Goal: Task Accomplishment & Management: Use online tool/utility

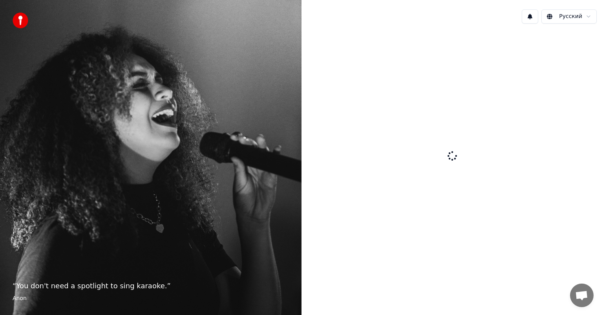
click at [539, 77] on div at bounding box center [453, 157] width 302 height 254
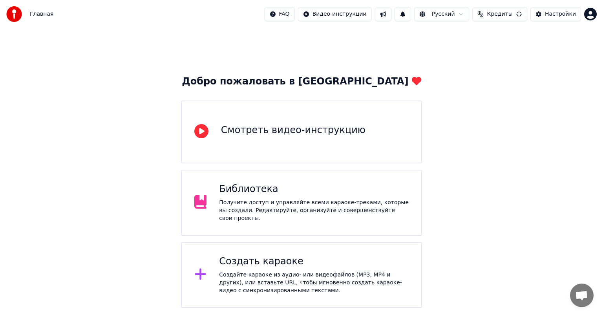
click at [495, 16] on span "Кредиты" at bounding box center [500, 14] width 26 height 8
click at [485, 36] on div "Обновить" at bounding box center [504, 36] width 57 height 14
click at [589, 14] on html "Главная FAQ Видео-инструкции Русский Кредиты Настройки Добро пожаловать в Youka…" at bounding box center [301, 154] width 603 height 308
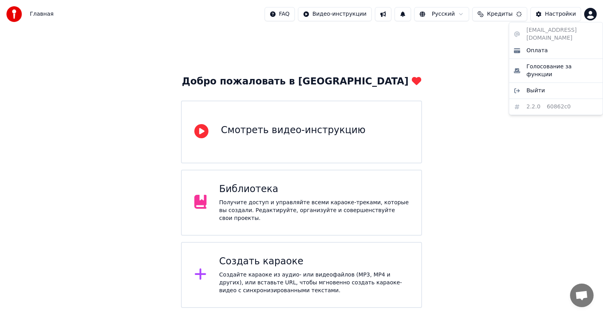
click at [589, 14] on html "Главная FAQ Видео-инструкции Русский Кредиты Настройки Добро пожаловать в Youka…" at bounding box center [301, 154] width 603 height 308
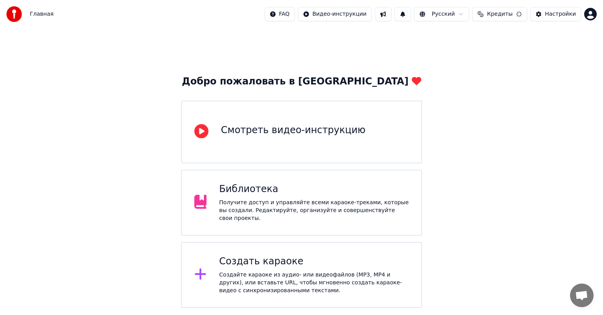
click at [245, 261] on div "Создать караоке" at bounding box center [314, 261] width 190 height 13
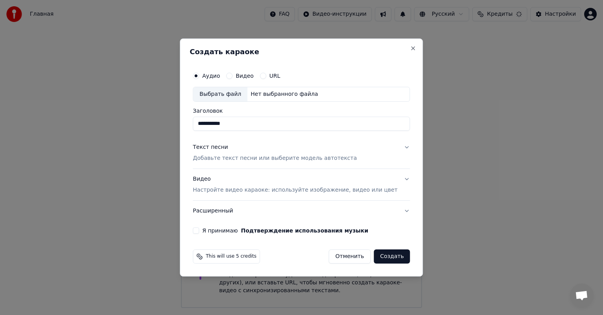
click at [237, 97] on div "Выбрать файл" at bounding box center [220, 94] width 54 height 14
drag, startPoint x: 242, startPoint y: 125, endPoint x: 303, endPoint y: 132, distance: 62.1
click at [303, 132] on div "**********" at bounding box center [301, 151] width 223 height 172
type input "**********"
click at [225, 147] on div "Текст песни" at bounding box center [210, 147] width 35 height 8
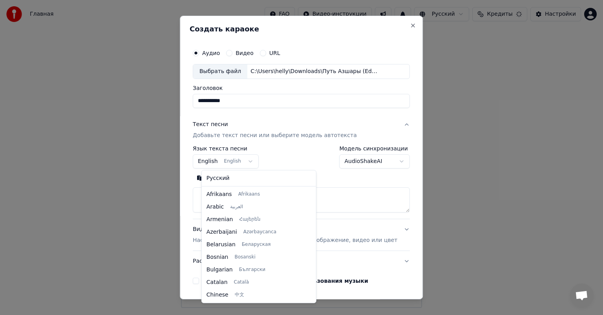
click at [236, 164] on body "**********" at bounding box center [301, 154] width 603 height 308
select select "**"
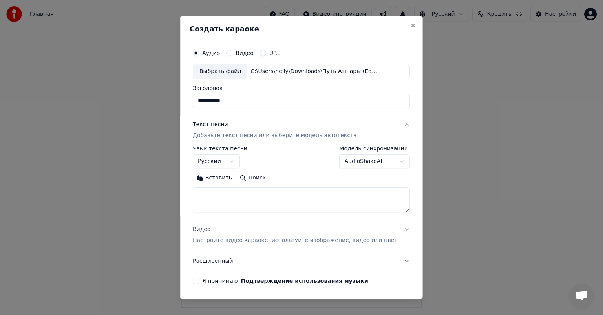
click at [226, 194] on textarea at bounding box center [301, 199] width 217 height 25
paste textarea "**********"
click at [237, 196] on textarea at bounding box center [290, 199] width 194 height 25
type textarea "**********"
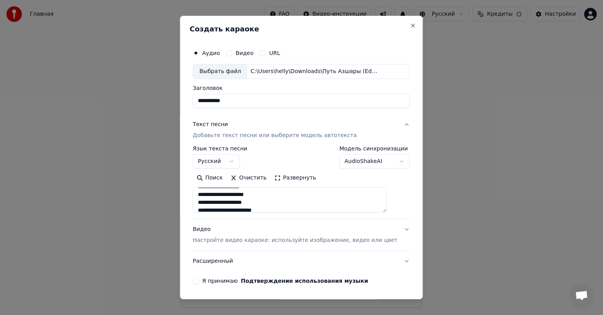
click at [224, 243] on p "Настройте видео караоке: используйте изображение, видео или цвет" at bounding box center [295, 240] width 205 height 8
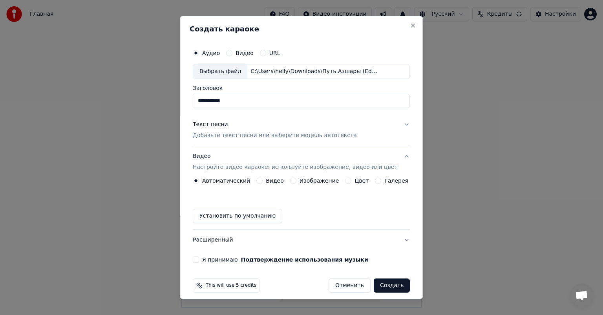
click at [300, 178] on label "Изображение" at bounding box center [320, 180] width 40 height 5
click at [296, 178] on button "Изображение" at bounding box center [293, 180] width 6 height 6
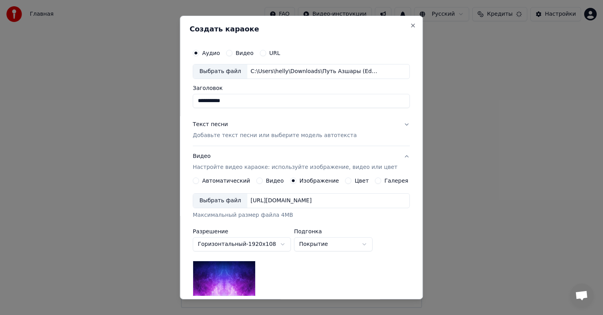
click at [229, 199] on div "Выбрать файл" at bounding box center [220, 201] width 54 height 14
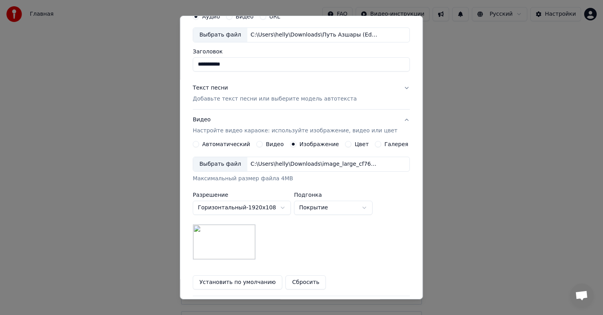
scroll to position [39, 0]
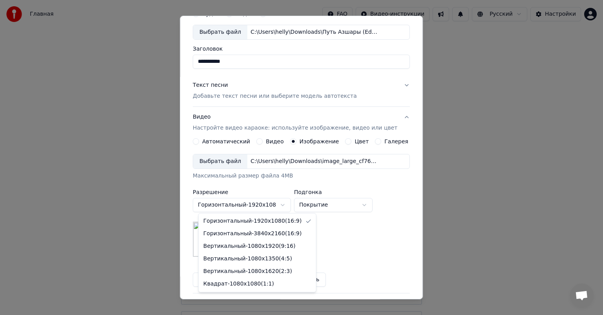
click at [261, 208] on body "Главная FAQ Видео-инструкции Русский Настройки Добро пожаловать в Youka Смотрет…" at bounding box center [301, 188] width 603 height 377
click at [258, 208] on body "Главная FAQ Видео-инструкции Русский Настройки Добро пожаловать в Youka Смотрет…" at bounding box center [301, 188] width 603 height 377
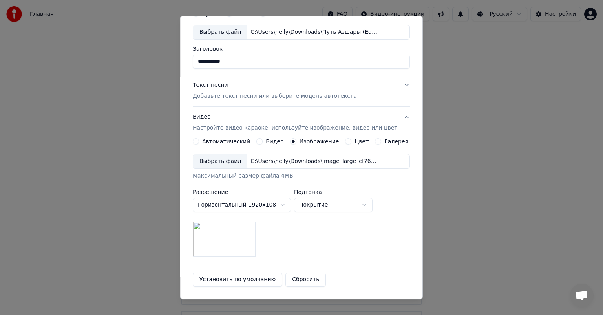
click at [314, 207] on body "Главная FAQ Видео-инструкции Русский Настройки Добро пожаловать в Youka Смотрет…" at bounding box center [301, 188] width 603 height 377
click at [272, 204] on body "Главная FAQ Видео-инструкции Русский Настройки Добро пожаловать в Youka Смотрет…" at bounding box center [301, 188] width 603 height 377
click at [269, 207] on body "Главная FAQ Видео-инструкции Русский Настройки Добро пожаловать в Youka Смотрет…" at bounding box center [301, 188] width 603 height 377
click at [260, 209] on body "Главная FAQ Видео-инструкции Русский Настройки Добро пожаловать в Youka Смотрет…" at bounding box center [301, 188] width 603 height 377
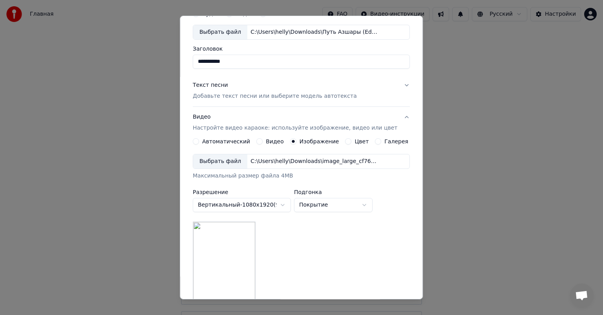
click at [261, 207] on body "Главная FAQ Видео-инструкции Русский Настройки Добро пожаловать в Youka Смотрет…" at bounding box center [301, 188] width 603 height 377
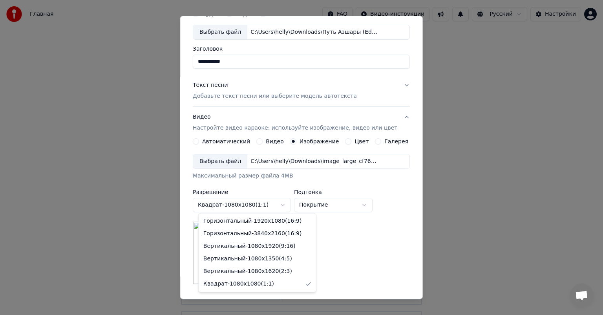
click at [258, 200] on body "Главная FAQ Видео-инструкции Русский Настройки Добро пожаловать в Youka Смотрет…" at bounding box center [301, 188] width 603 height 377
select select "*********"
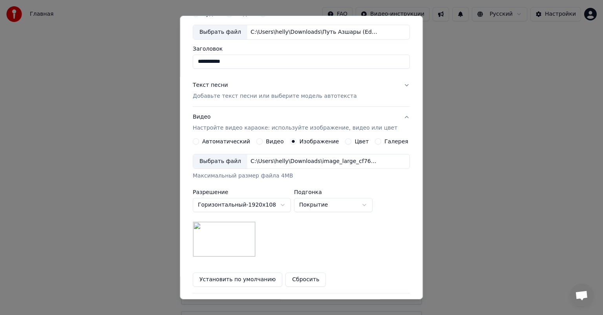
click at [264, 161] on div "C:\Users\helly\Downloads\image_large_cf76a151-40d1-4d64-9357-4e826e804baa.jpeg" at bounding box center [313, 161] width 133 height 8
click at [253, 163] on div "C:\Users\helly\Downloads\image_large_4aa02dc6-37c3-43d0-8fb4-a3861bd08591.jpeg" at bounding box center [313, 161] width 133 height 8
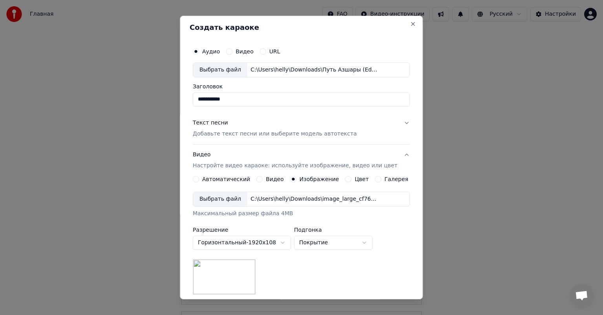
scroll to position [0, 0]
click at [206, 124] on div "Текст песни" at bounding box center [210, 125] width 35 height 8
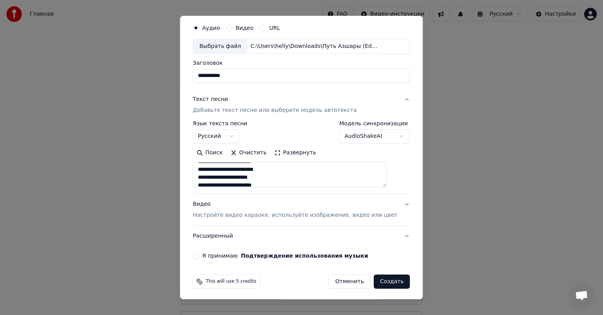
scroll to position [27, 0]
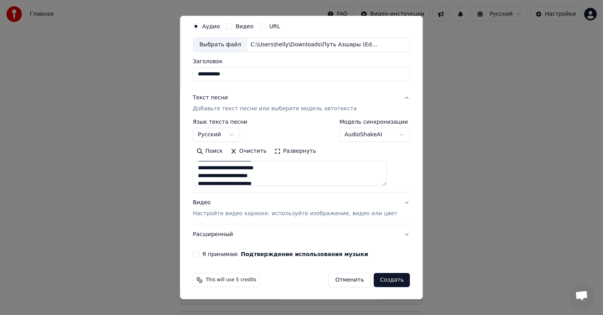
click at [199, 254] on button "Я принимаю Подтверждение использования музыки" at bounding box center [196, 254] width 6 height 6
click at [375, 282] on button "Создать" at bounding box center [392, 280] width 36 height 14
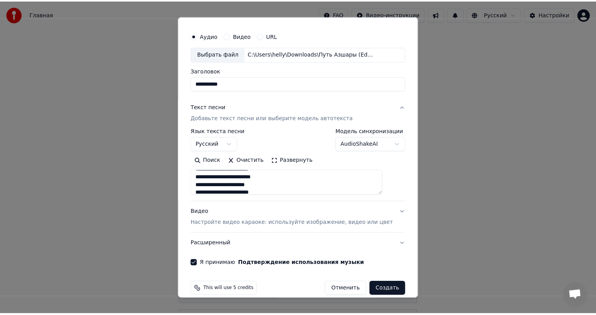
scroll to position [0, 0]
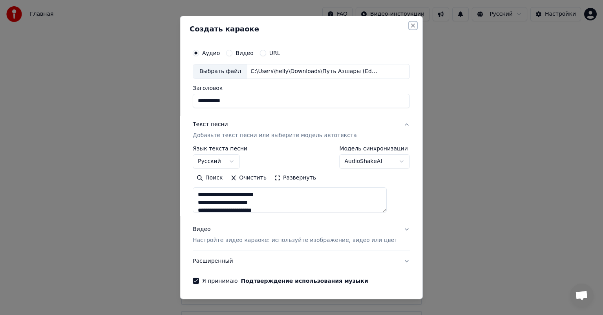
click at [410, 26] on button "Close" at bounding box center [413, 25] width 6 height 6
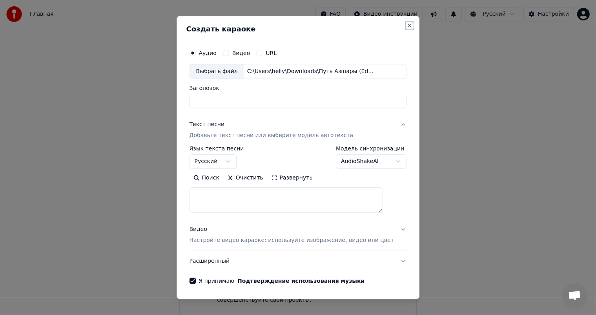
select select
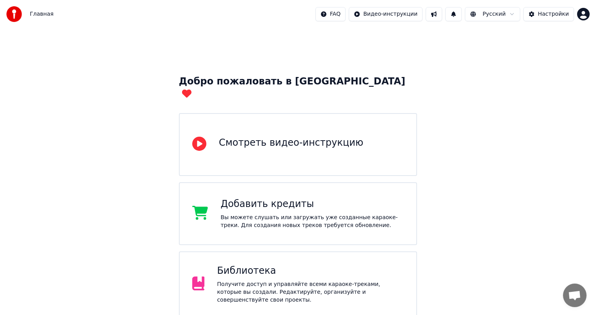
click at [583, 12] on html "Главная FAQ Видео-инструкции Русский Настройки Добро пожаловать в Youka Смотрет…" at bounding box center [298, 194] width 596 height 389
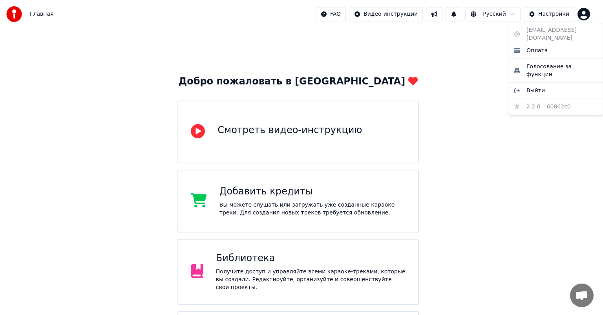
click at [567, 29] on div "[EMAIL_ADDRESS][DOMAIN_NAME] Оплата Голосование за функции Выйти 2.2.0 60862c0" at bounding box center [556, 68] width 94 height 93
click at [529, 31] on div "[EMAIL_ADDRESS][DOMAIN_NAME] Оплата Голосование за функции Выйти 2.2.0 60862c0" at bounding box center [556, 68] width 94 height 93
click at [528, 25] on div "[EMAIL_ADDRESS][DOMAIN_NAME] Оплата Голосование за функции Выйти 2.2.0 60862c0" at bounding box center [556, 68] width 94 height 93
click at [520, 33] on div "[EMAIL_ADDRESS][DOMAIN_NAME] Оплата Голосование за функции Выйти 2.2.0 60862c0" at bounding box center [556, 68] width 94 height 93
click at [452, 72] on html "Главная FAQ Видео-инструкции Русский Настройки Добро пожаловать в Youka Смотрет…" at bounding box center [301, 188] width 603 height 377
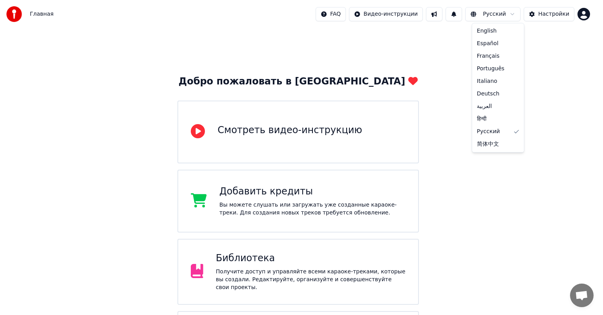
click at [494, 17] on html "Главная FAQ Видео-инструкции Русский Настройки Добро пожаловать в Youka Смотрет…" at bounding box center [301, 188] width 603 height 377
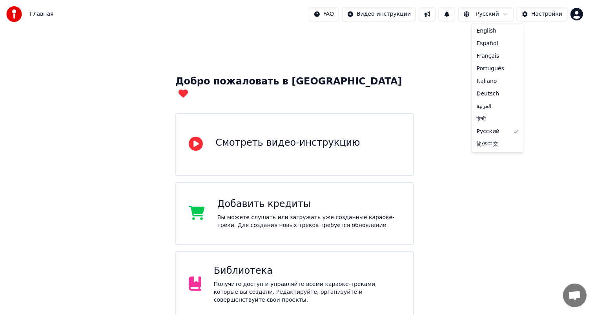
click at [494, 17] on html "Главная FAQ Видео-инструкции Русский Настройки Добро пожаловать в Youka Смотрет…" at bounding box center [298, 194] width 596 height 389
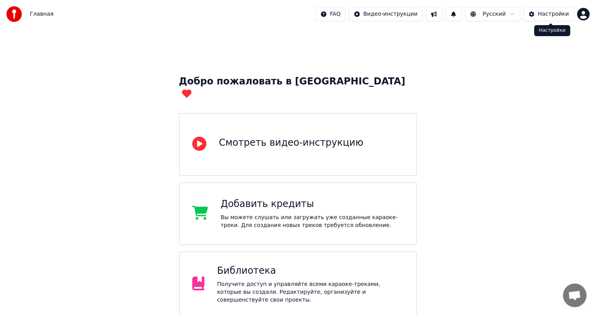
click at [547, 15] on div "Настройки" at bounding box center [553, 14] width 31 height 8
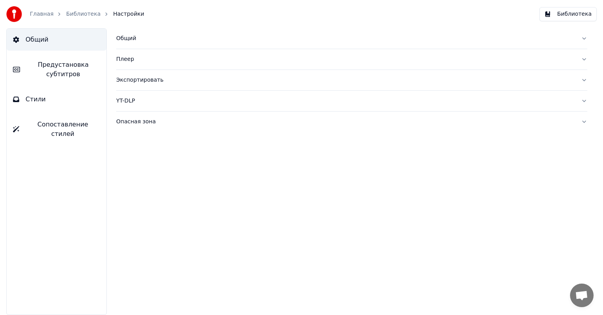
click at [46, 15] on link "Главная" at bounding box center [42, 14] width 24 height 8
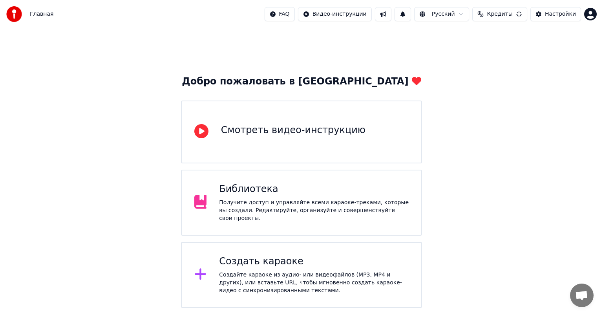
click at [515, 9] on button "Кредиты" at bounding box center [499, 14] width 55 height 14
click at [290, 13] on html "Главная FAQ Видео-инструкции Русский Кредиты Настройки Добро пожаловать в Youka…" at bounding box center [301, 154] width 603 height 308
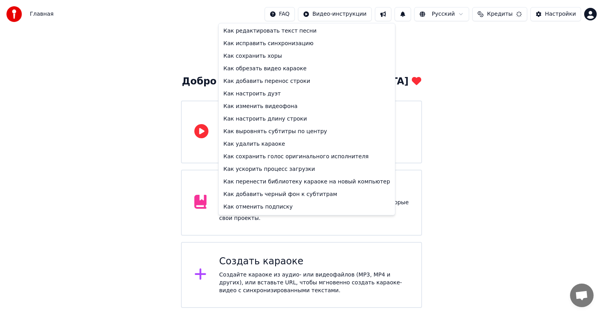
click at [290, 13] on html "Главная FAQ Видео-инструкции Русский Кредиты Настройки Добро пожаловать в Youka…" at bounding box center [301, 154] width 603 height 308
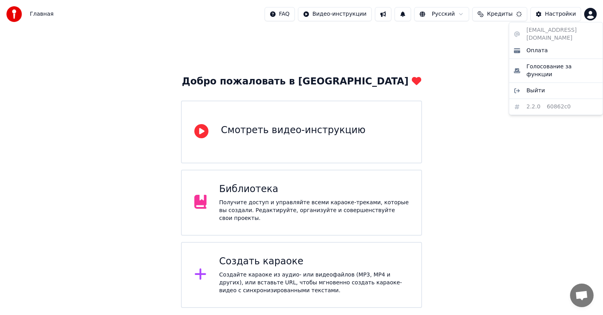
click at [587, 16] on html "Главная FAQ Видео-инструкции Русский Кредиты Настройки Добро пожаловать в Youka…" at bounding box center [301, 154] width 603 height 308
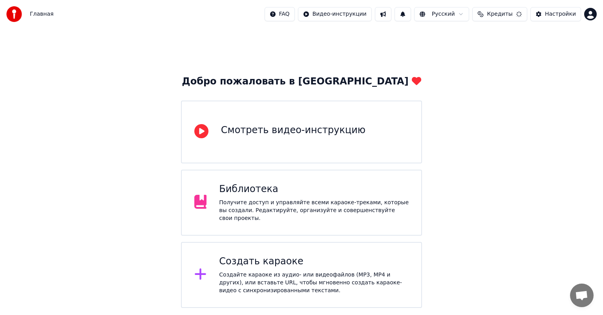
click at [521, 17] on button "Кредиты" at bounding box center [499, 14] width 55 height 14
click at [492, 13] on button "Кредиты" at bounding box center [499, 14] width 55 height 14
click at [490, 10] on button "Кредиты" at bounding box center [499, 14] width 55 height 14
click at [494, 39] on div "Обновить" at bounding box center [504, 36] width 57 height 14
click at [517, 84] on div "Добро пожаловать в Youka Смотреть видео-инструкцию Библиотека Получите доступ и…" at bounding box center [301, 168] width 603 height 280
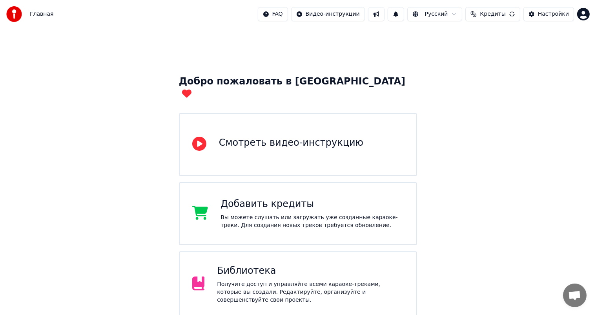
click at [192, 90] on icon at bounding box center [186, 94] width 9 height 8
click at [514, 12] on button "Кредиты" at bounding box center [493, 14] width 55 height 14
click at [477, 40] on div "Обновить" at bounding box center [498, 36] width 57 height 14
click at [482, 35] on div "Обновить" at bounding box center [498, 36] width 57 height 14
click at [516, 79] on div "Добро пожаловать в Youka Смотреть видео-инструкцию Добавить кредиты Вы можете с…" at bounding box center [298, 208] width 596 height 361
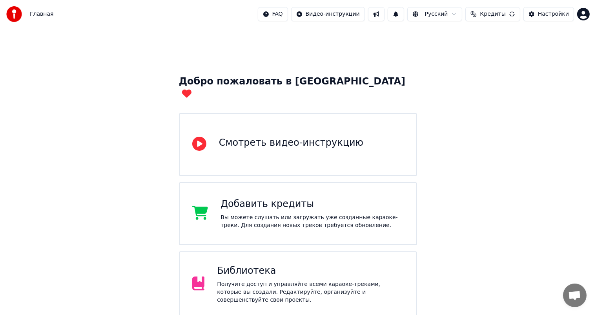
click at [257, 265] on div "Библиотека" at bounding box center [310, 271] width 187 height 13
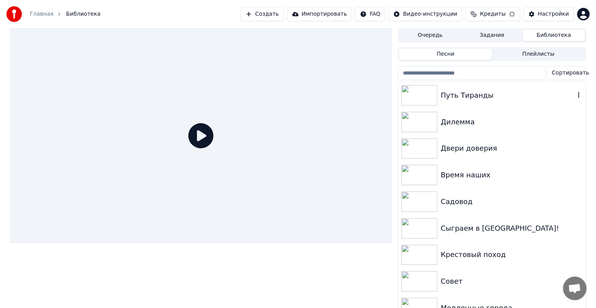
click at [453, 106] on div "Путь Тиранды" at bounding box center [492, 95] width 187 height 27
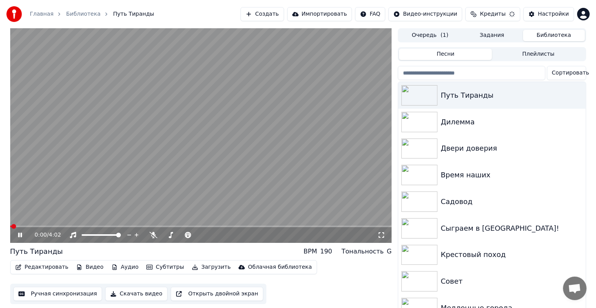
click at [166, 148] on video at bounding box center [201, 135] width 382 height 215
click at [581, 11] on html "Главная Библиотека Путь Тиранды Создать Импортировать FAQ Видео-инструкции Наст…" at bounding box center [298, 154] width 596 height 308
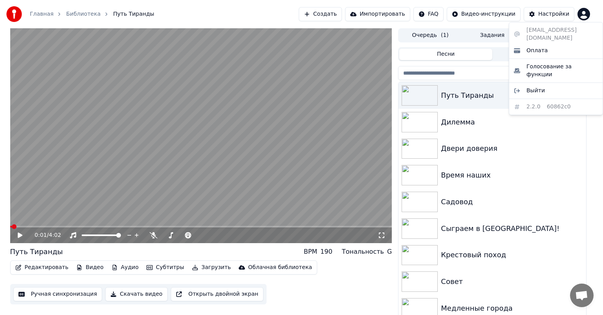
click at [529, 32] on div "[EMAIL_ADDRESS][DOMAIN_NAME] Оплата Голосование за функции Выйти 2.2.0 60862c0" at bounding box center [556, 68] width 94 height 93
click at [529, 47] on span "Оплата" at bounding box center [536, 51] width 21 height 8
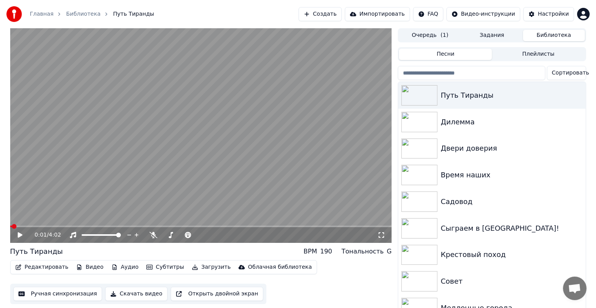
click at [42, 11] on link "Главная" at bounding box center [42, 14] width 24 height 8
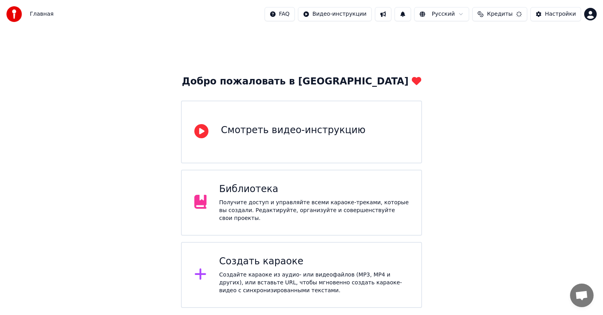
click at [491, 10] on button "Кредиты" at bounding box center [499, 14] width 55 height 14
click at [489, 11] on button "Кредиты" at bounding box center [499, 14] width 55 height 14
click at [511, 18] on button "Кредиты" at bounding box center [499, 14] width 55 height 14
click at [485, 36] on div "Обновить" at bounding box center [504, 36] width 57 height 14
click at [395, 55] on div "Добро пожаловать в Youka Смотреть видео-инструкцию Библиотека Получите доступ и…" at bounding box center [301, 168] width 603 height 280
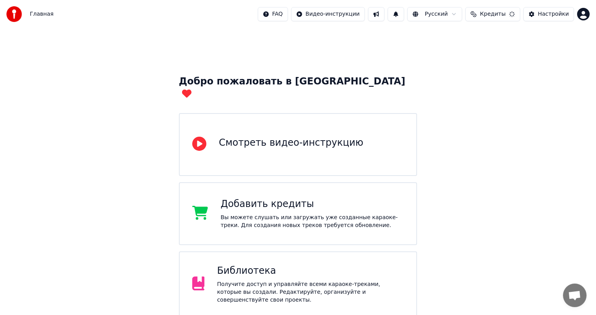
click at [506, 11] on span "Кредиты" at bounding box center [493, 14] width 26 height 8
click at [585, 15] on html "Главная FAQ Видео-инструкции Русский Кредиты Настройки Добро пожаловать в Youka…" at bounding box center [298, 194] width 596 height 389
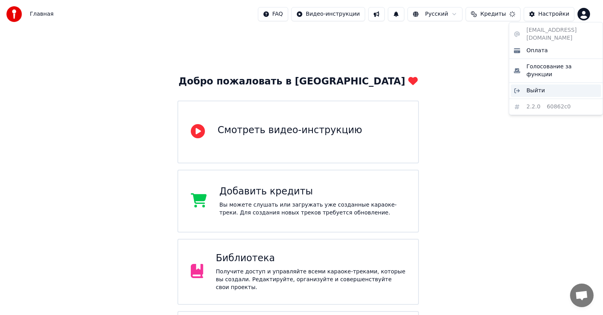
click at [538, 87] on span "Выйти" at bounding box center [535, 91] width 18 height 8
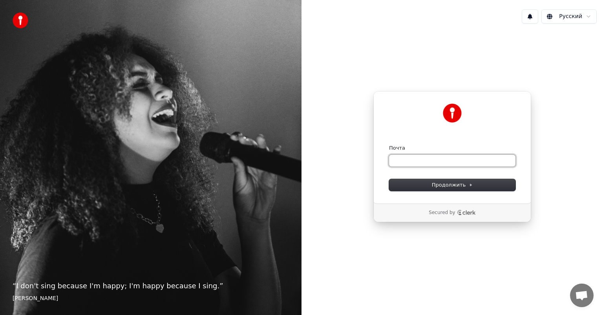
click at [414, 160] on input "Почта" at bounding box center [452, 161] width 126 height 12
click at [402, 164] on input "Почта" at bounding box center [452, 161] width 126 height 12
paste input "**********"
type input "*"
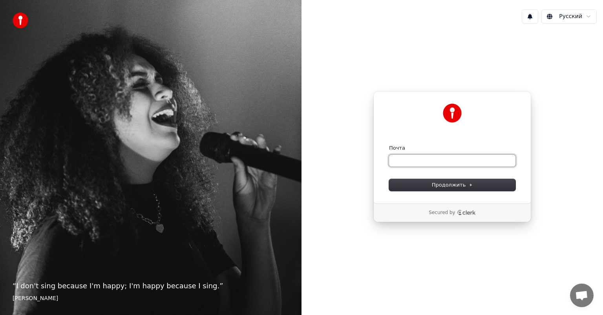
paste input "**********"
click at [427, 185] on button "Продолжить" at bounding box center [452, 185] width 126 height 12
type input "**********"
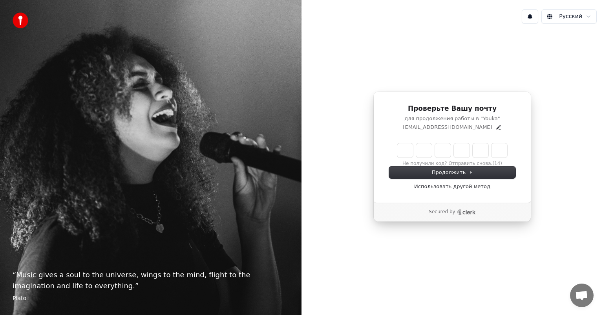
click at [404, 149] on input "Enter verification code" at bounding box center [452, 150] width 110 height 14
type input "******"
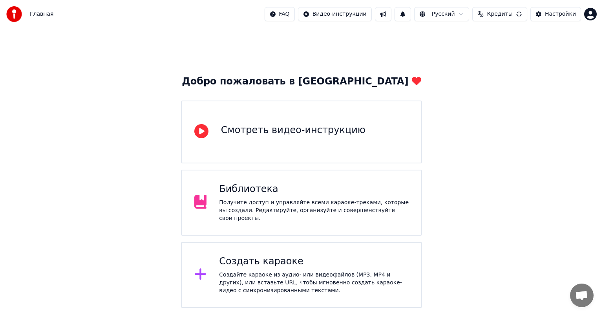
click at [351, 199] on div "Библиотека Получите доступ и управляйте всеми караоке-треками, которые вы созда…" at bounding box center [314, 202] width 190 height 39
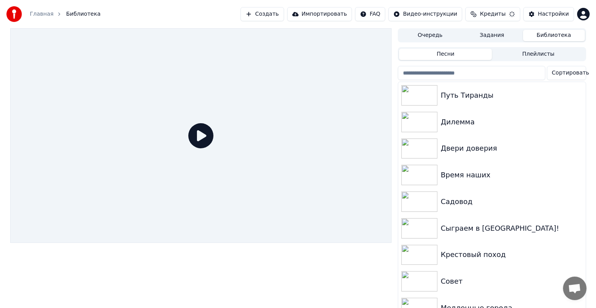
click at [501, 13] on span "Кредиты" at bounding box center [493, 14] width 26 height 8
click at [497, 14] on span "Кредиты" at bounding box center [493, 14] width 26 height 8
click at [588, 11] on html "Главная Библиотека Создать Импортировать FAQ Видео-инструкции Кредиты Настройки…" at bounding box center [298, 154] width 596 height 308
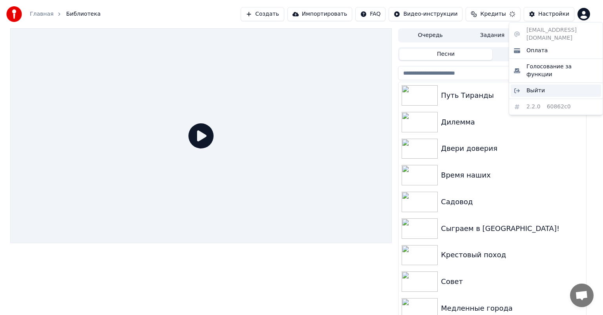
click at [540, 87] on span "Выйти" at bounding box center [535, 91] width 18 height 8
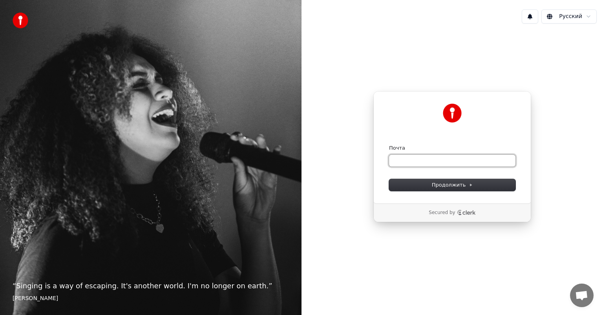
click at [398, 163] on input "Почта" at bounding box center [452, 161] width 126 height 12
click at [418, 160] on input "Почта" at bounding box center [452, 161] width 126 height 12
paste input "**********"
click at [460, 183] on span "Продолжить" at bounding box center [452, 184] width 41 height 7
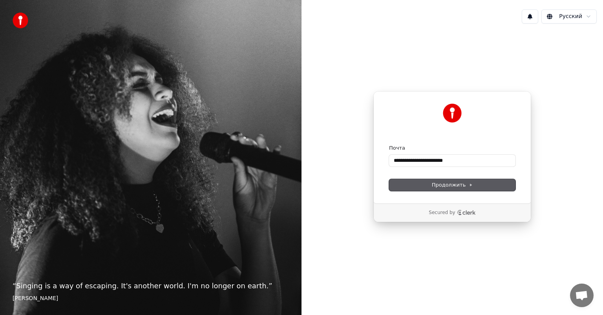
type input "**********"
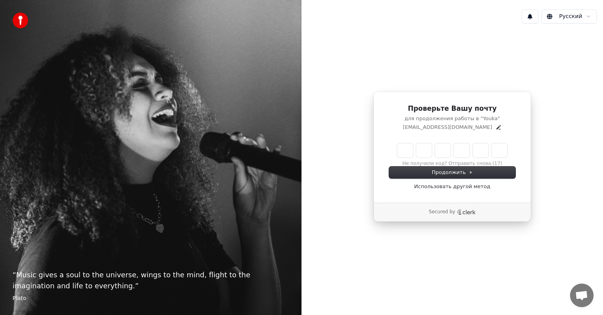
click at [406, 152] on input "Enter verification code" at bounding box center [452, 150] width 110 height 14
type input "******"
